Goal: Book appointment/travel/reservation

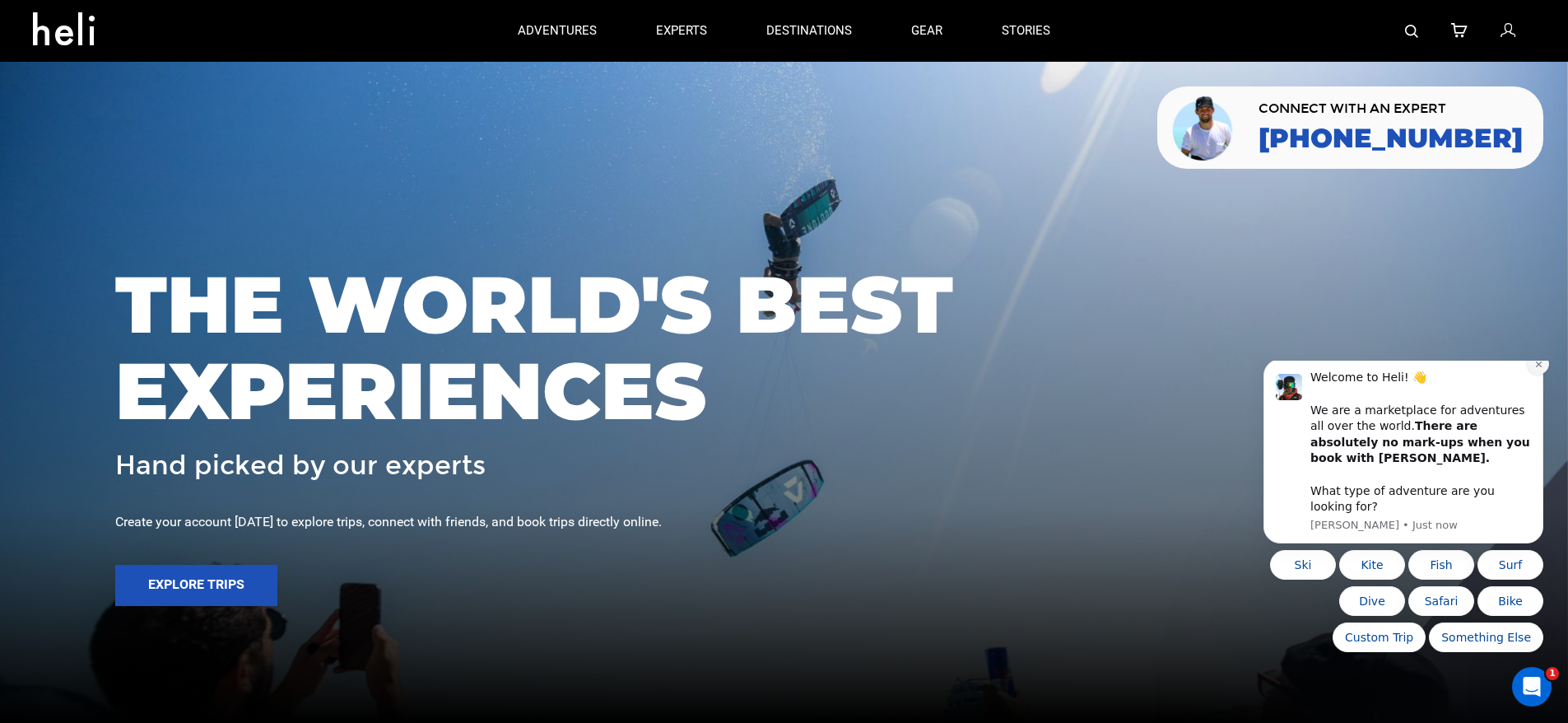
click at [1540, 367] on icon "Dismiss notification" at bounding box center [1538, 365] width 6 height 6
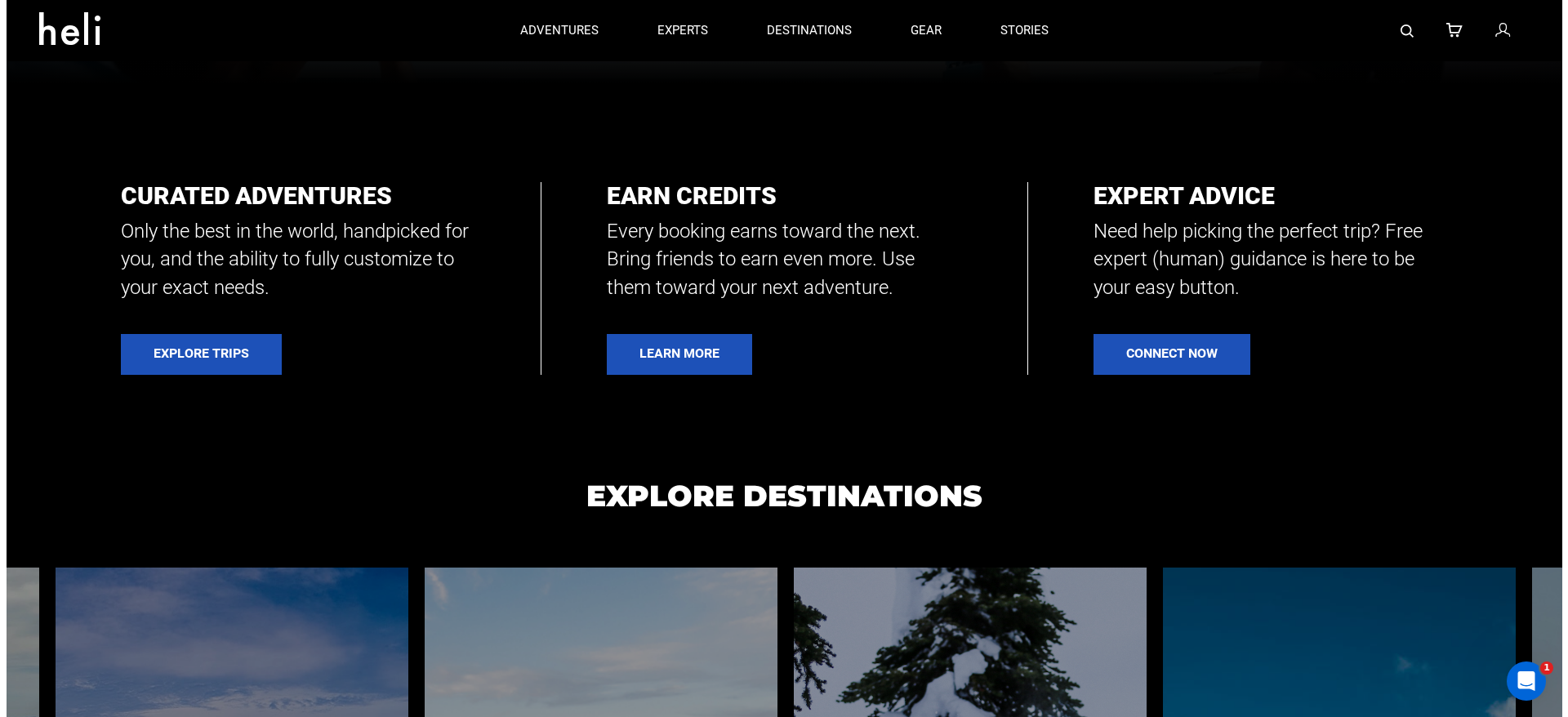
scroll to position [327, 0]
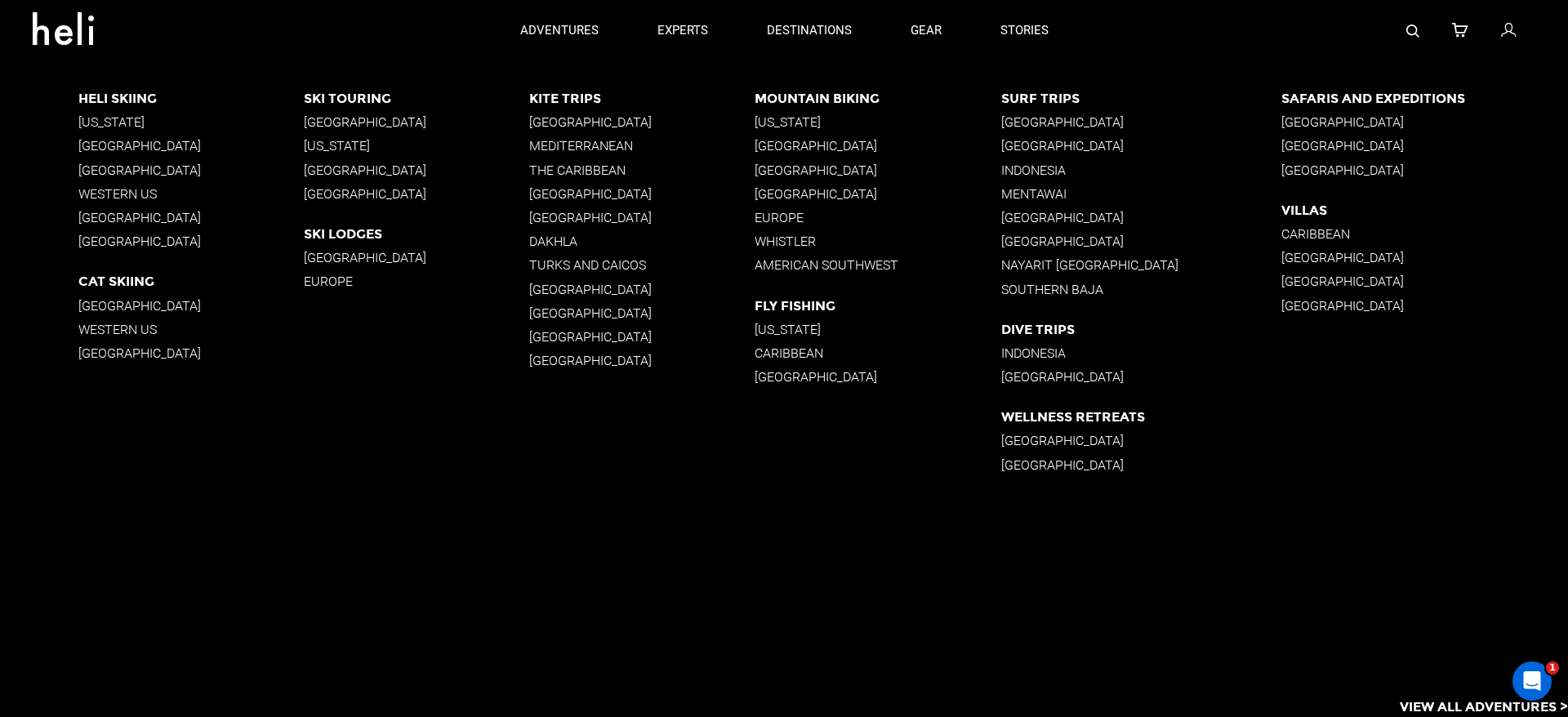
click at [787, 219] on p "Europe" at bounding box center [877, 217] width 246 height 15
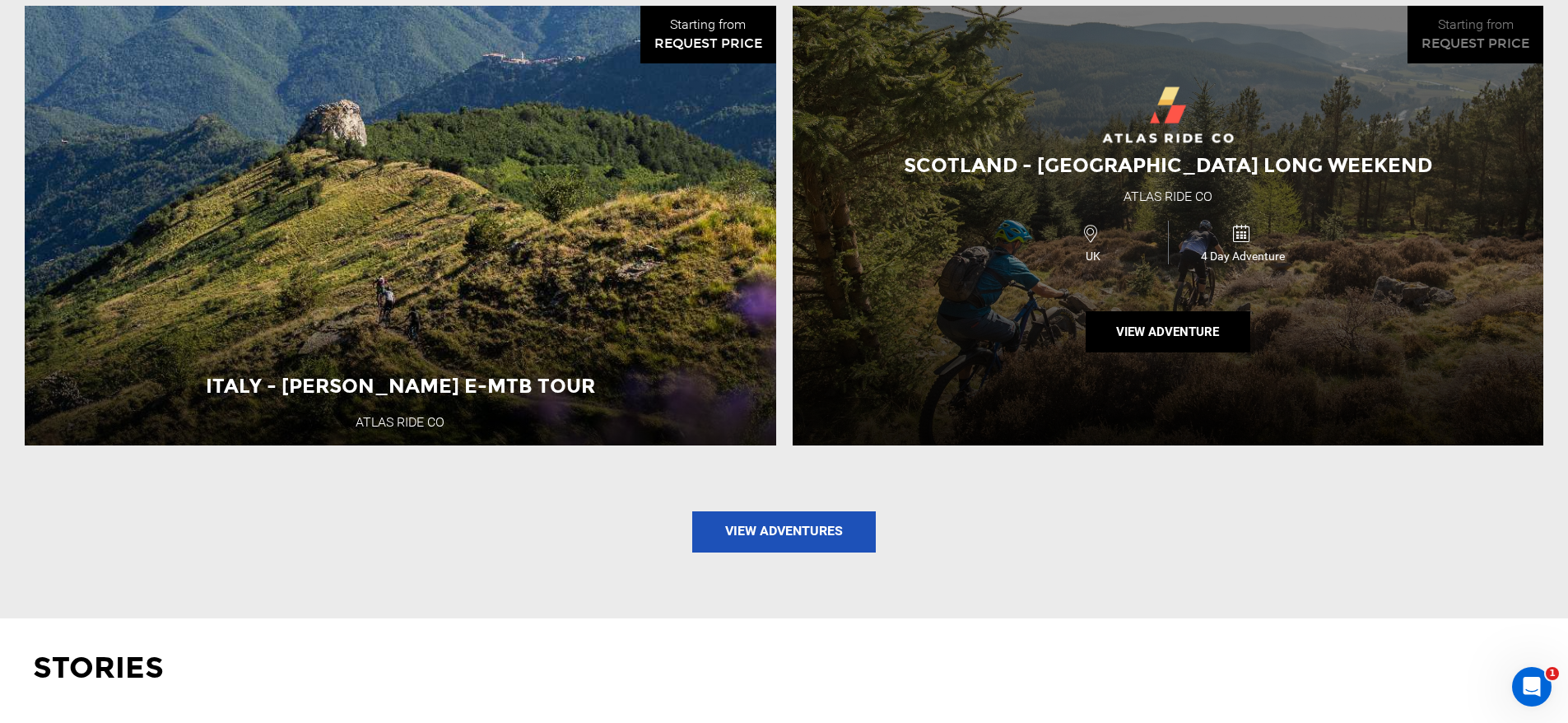
scroll to position [2141, 0]
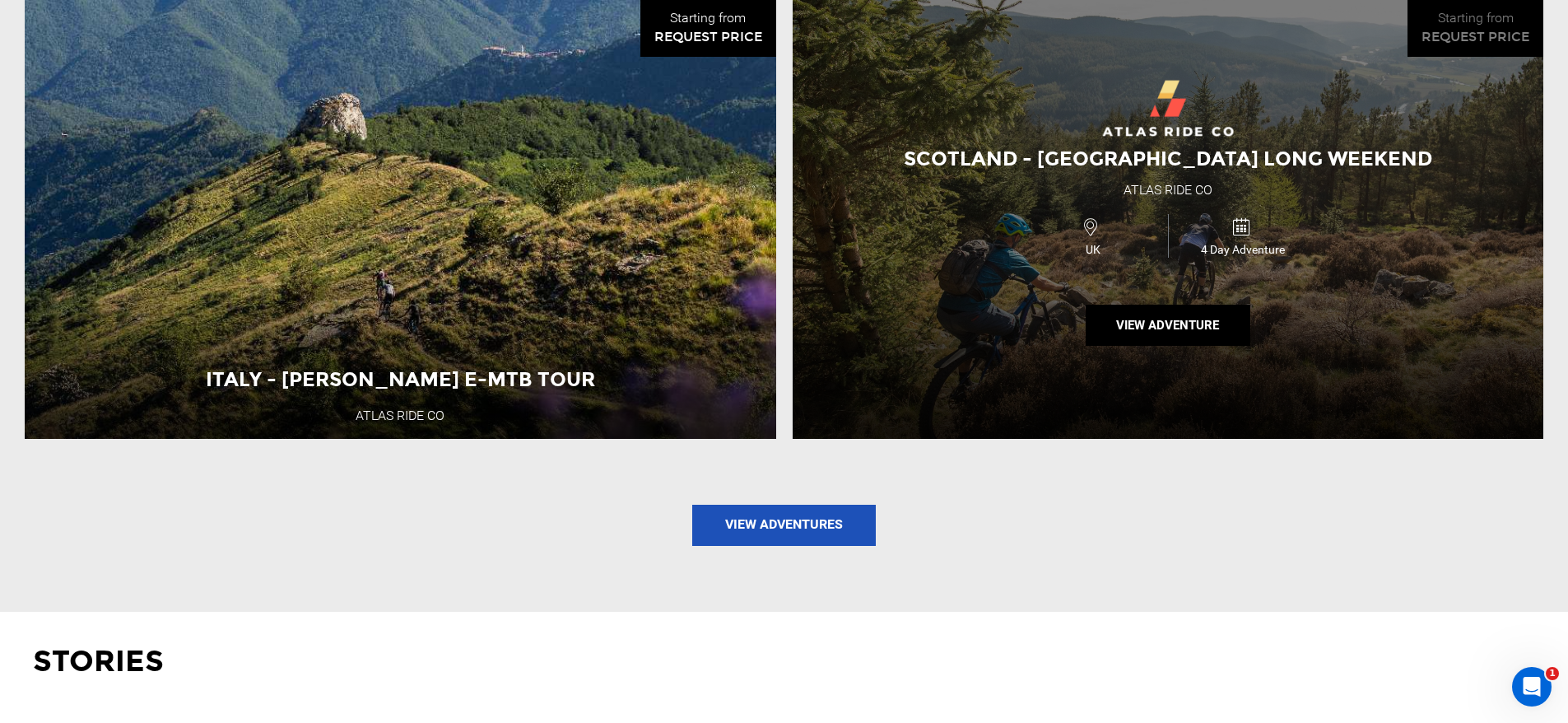
click at [1122, 280] on div "Scotland - [GEOGRAPHIC_DATA] Long Weekend Atlas Ride Co UK 4 Day Adventure View…" at bounding box center [1168, 218] width 752 height 439
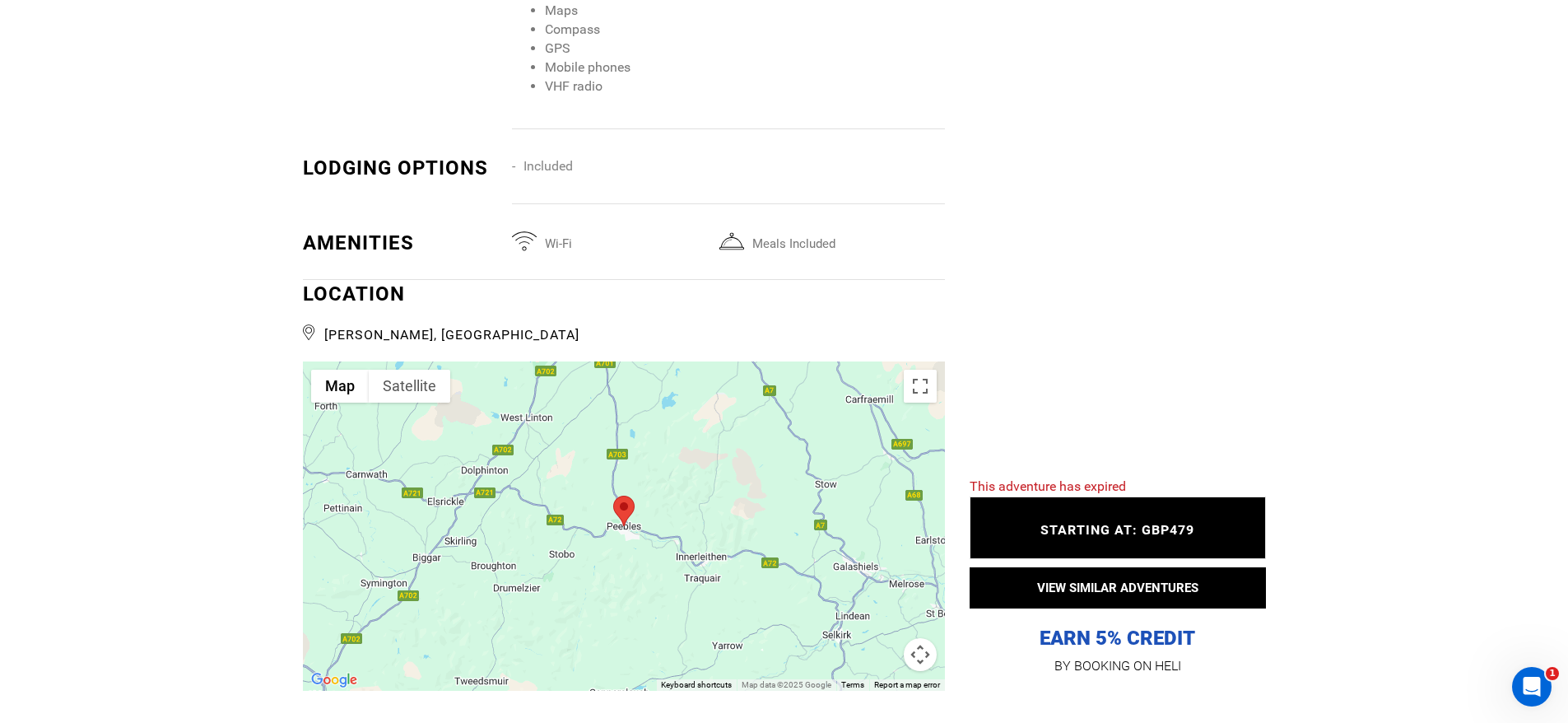
scroll to position [2965, 0]
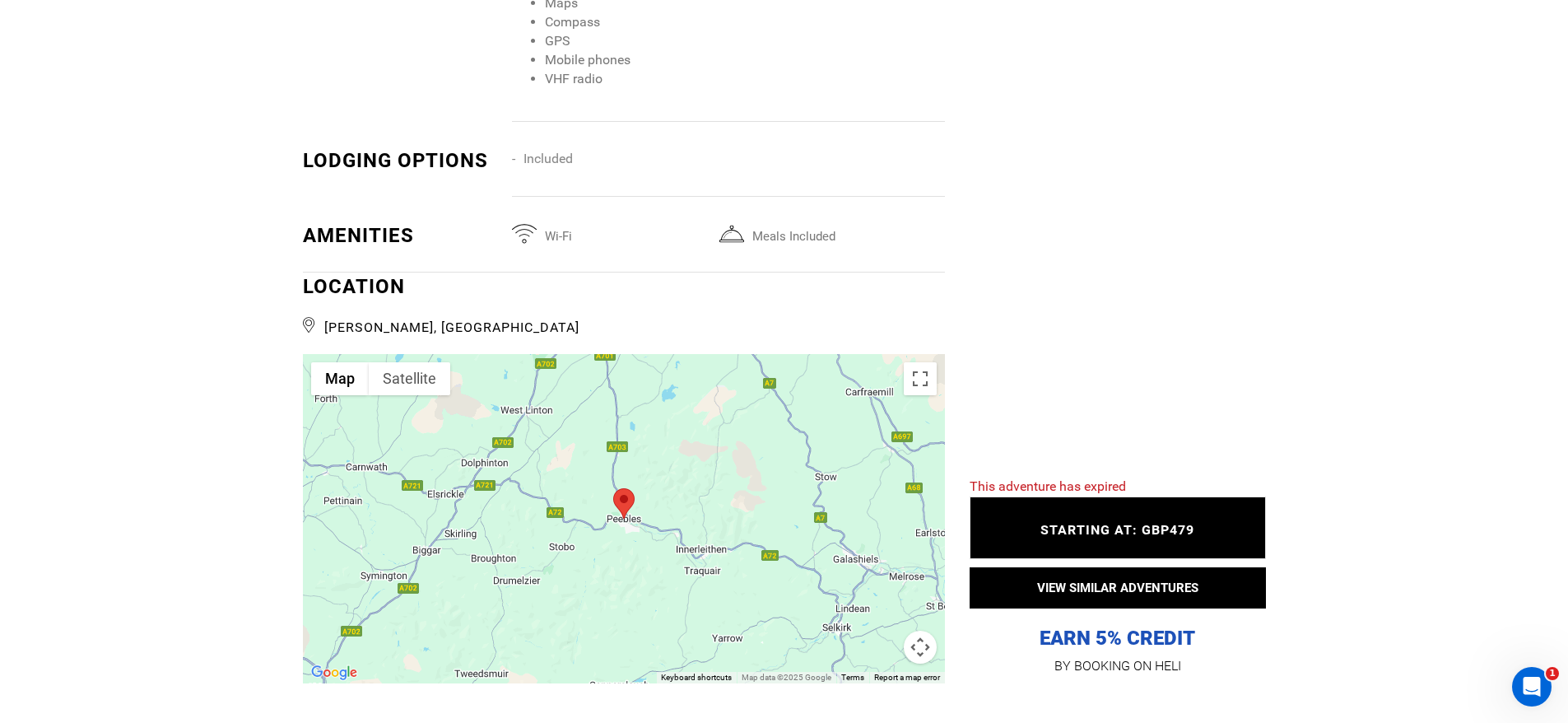
click at [917, 631] on button "Map camera controls" at bounding box center [920, 647] width 33 height 33
click at [876, 631] on button "Zoom out" at bounding box center [879, 647] width 33 height 33
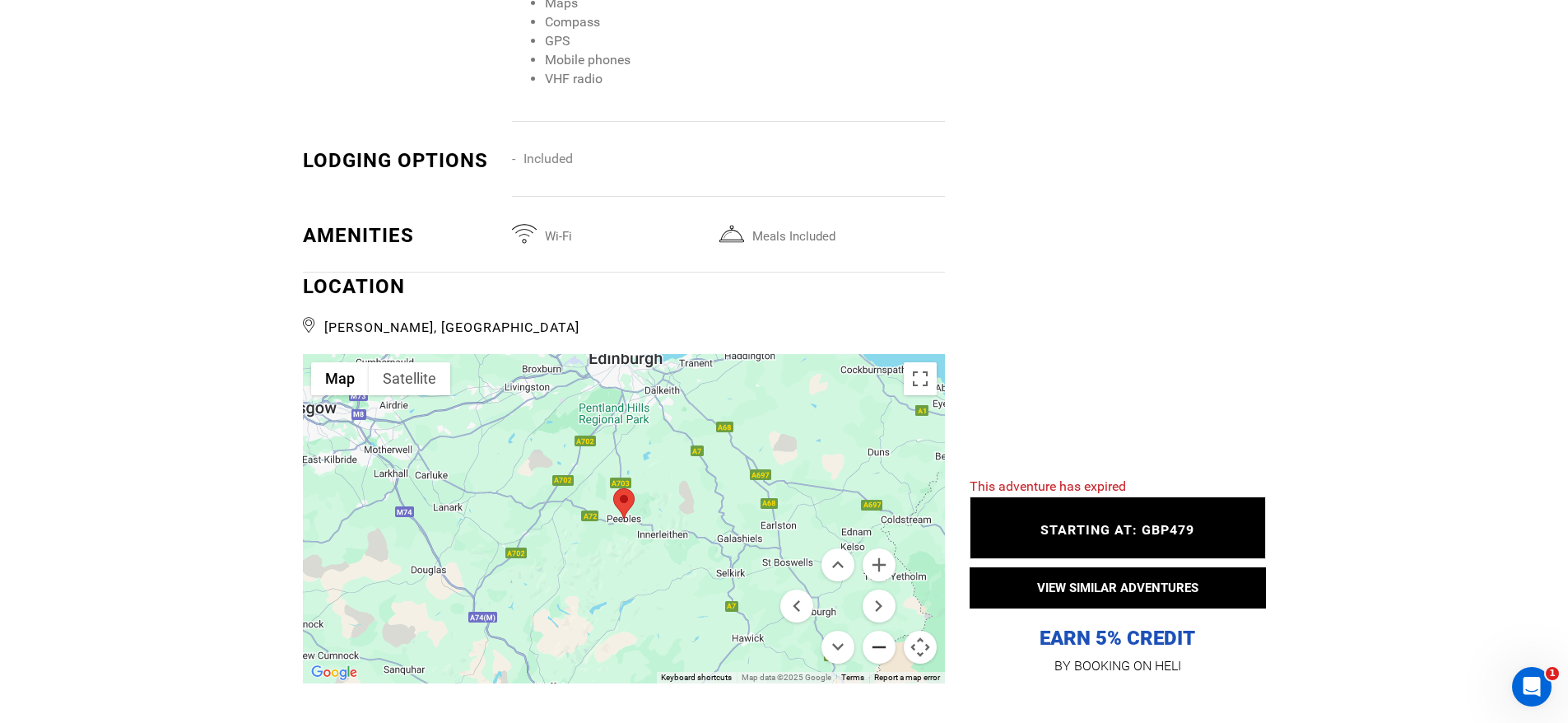
click at [876, 631] on button "Zoom out" at bounding box center [879, 647] width 33 height 33
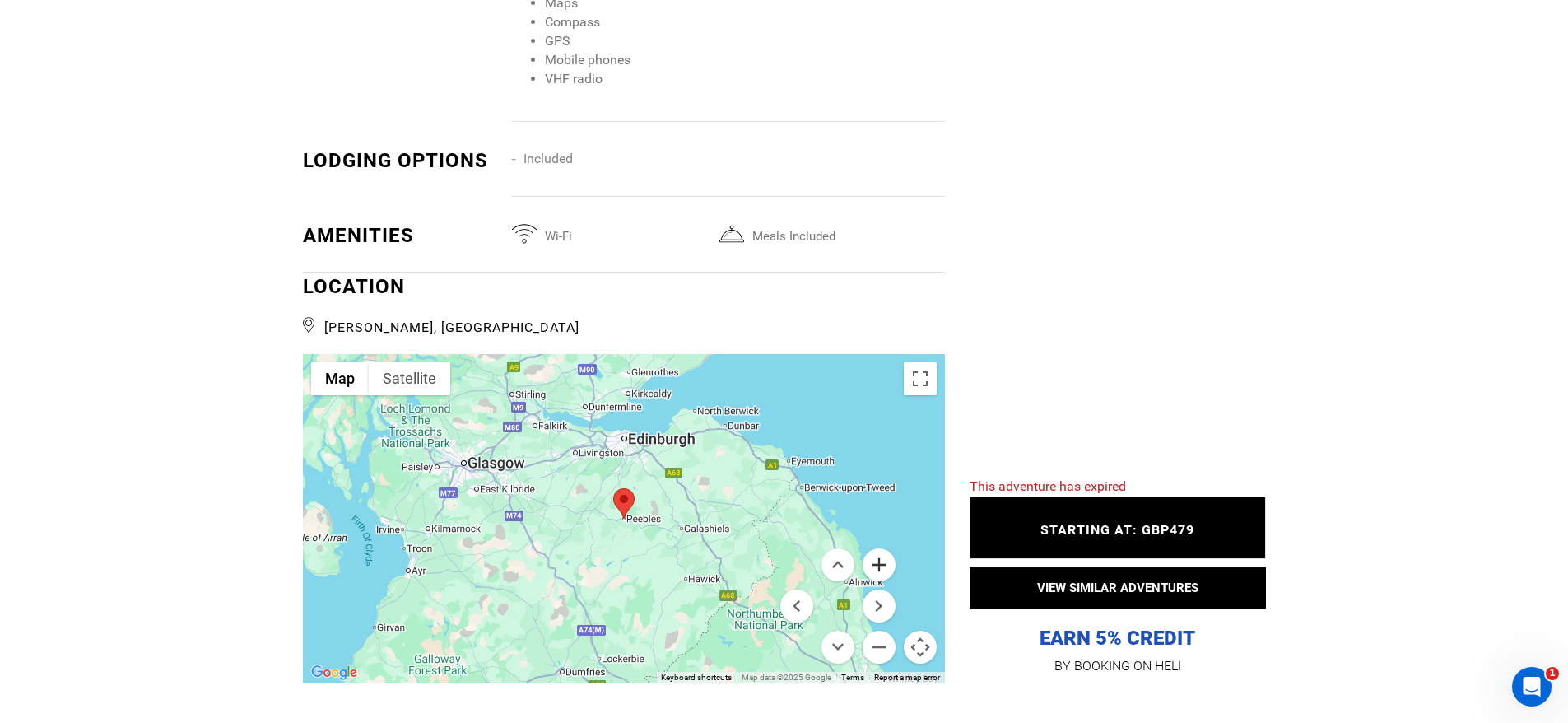
click at [877, 548] on button "Zoom in" at bounding box center [879, 565] width 33 height 33
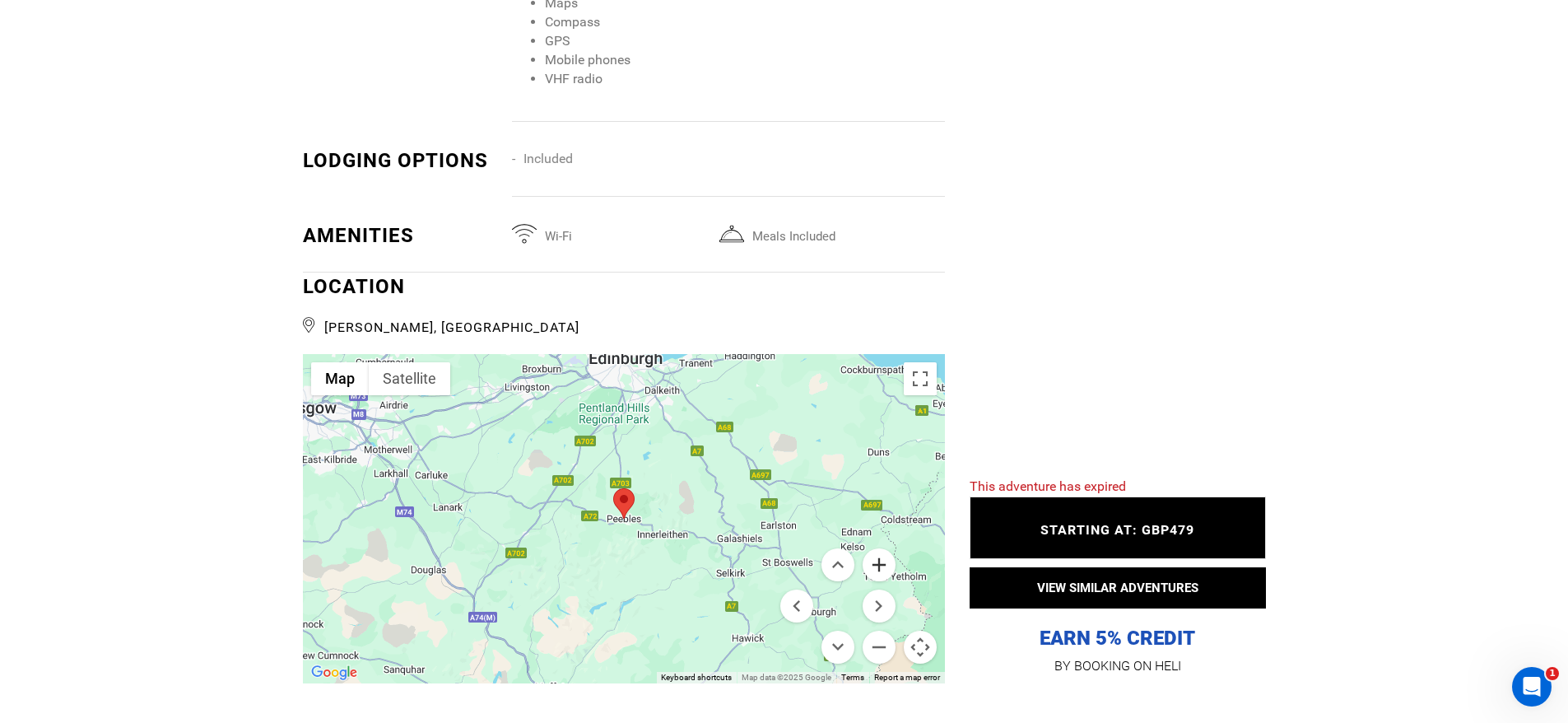
click at [877, 548] on button "Zoom in" at bounding box center [879, 565] width 33 height 33
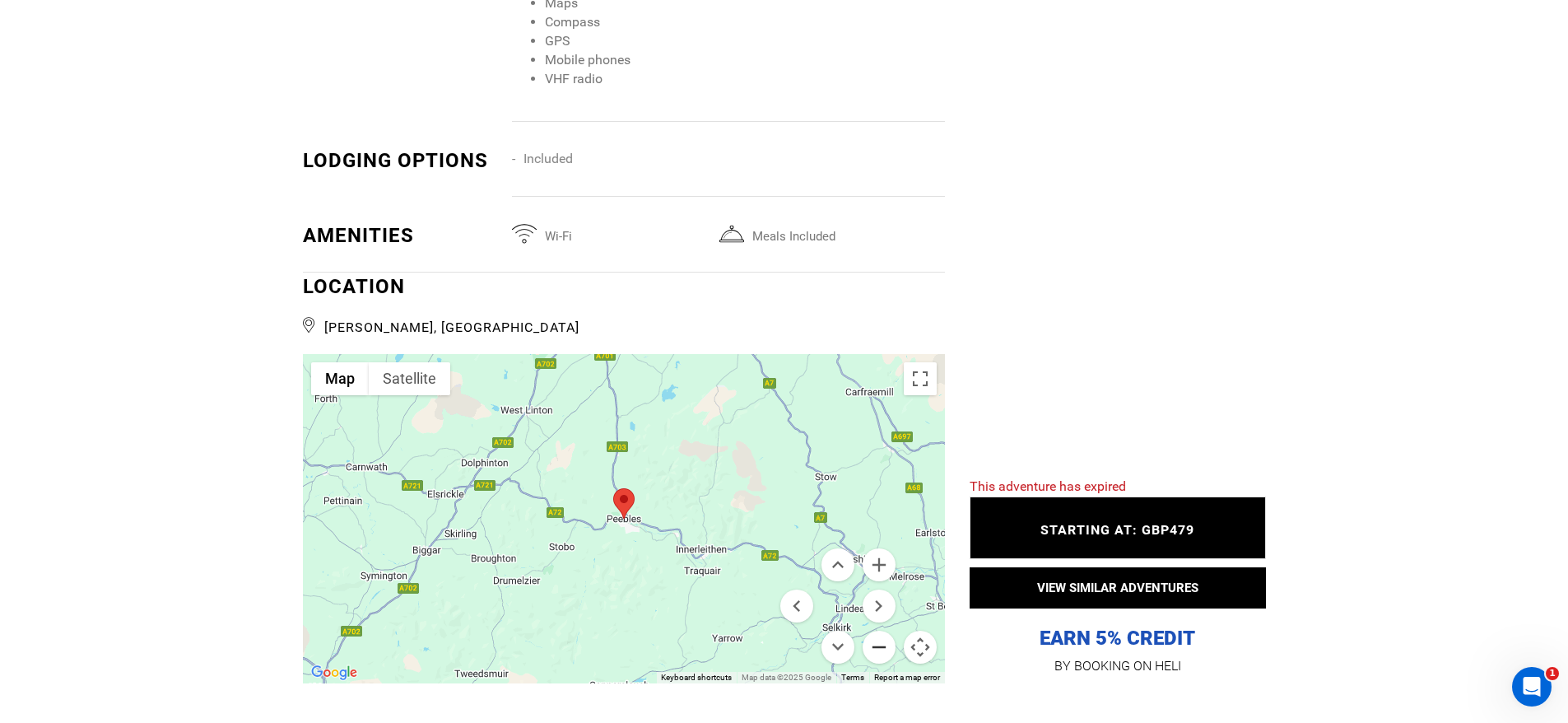
click at [880, 633] on button "Zoom out" at bounding box center [879, 647] width 33 height 33
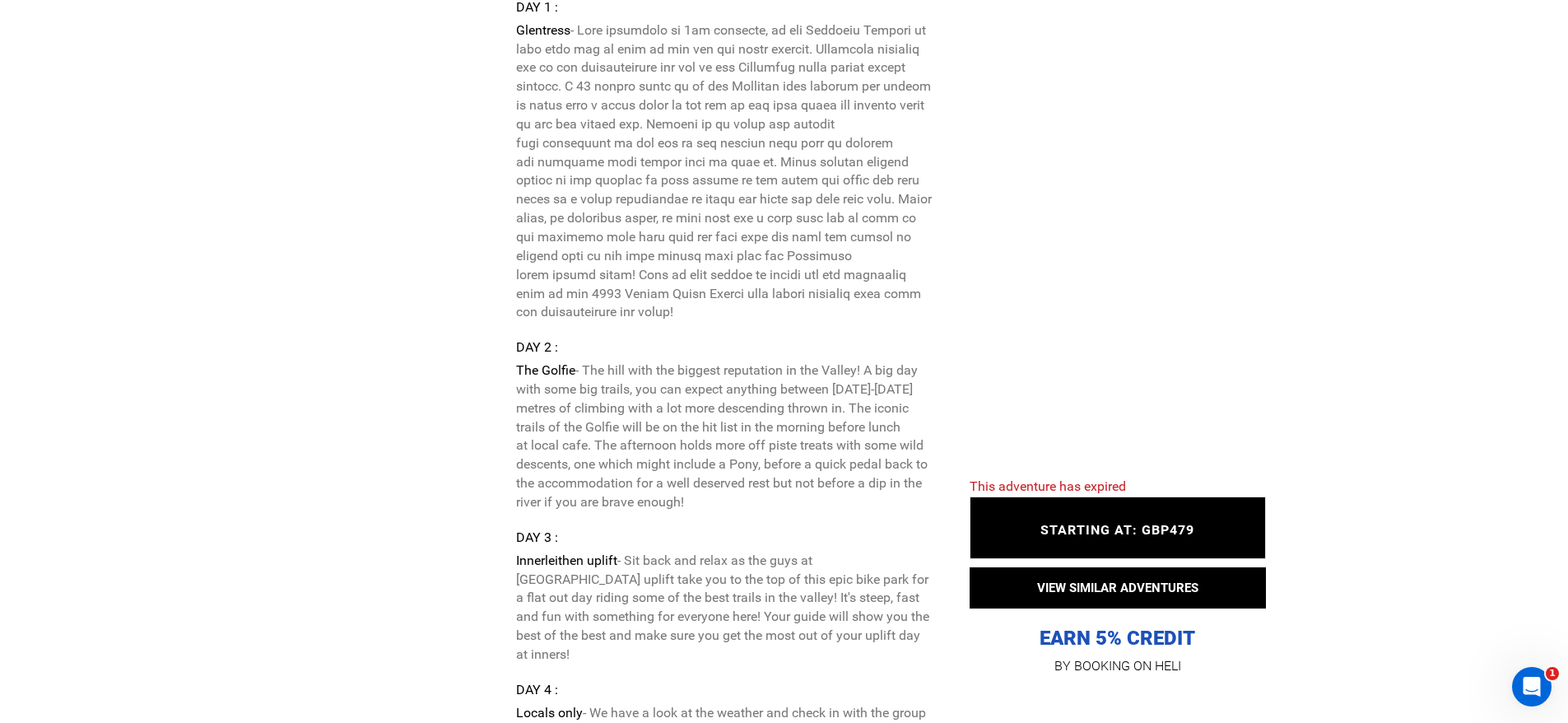
scroll to position [3871, 0]
